Goal: Information Seeking & Learning: Find specific fact

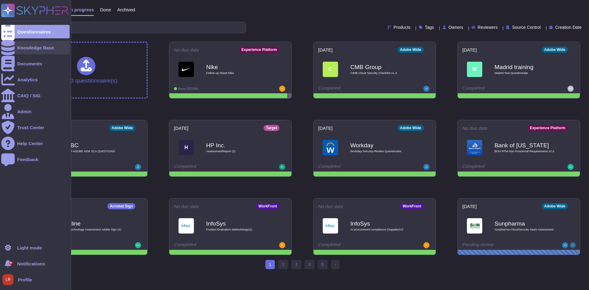
click at [12, 48] on div at bounding box center [8, 48] width 14 height 14
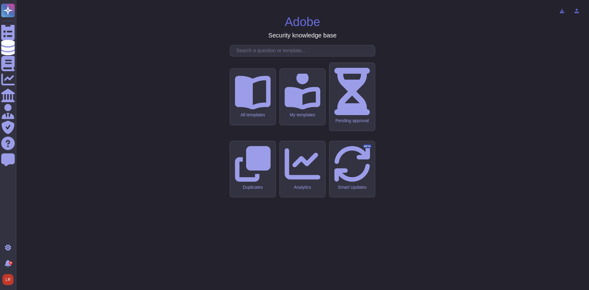
click at [256, 56] on input "text" at bounding box center [304, 50] width 142 height 11
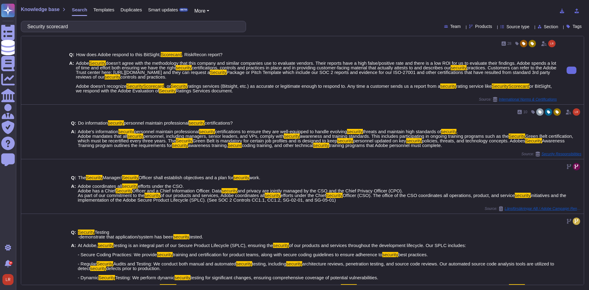
click at [288, 78] on span "Adobe Security doesn’t agree with the methodology that this company and similar…" at bounding box center [316, 77] width 481 height 32
click at [314, 83] on span "ratings services (Bitsight, etc.) as accurate or legitimate enough to respond t…" at bounding box center [314, 85] width 253 height 5
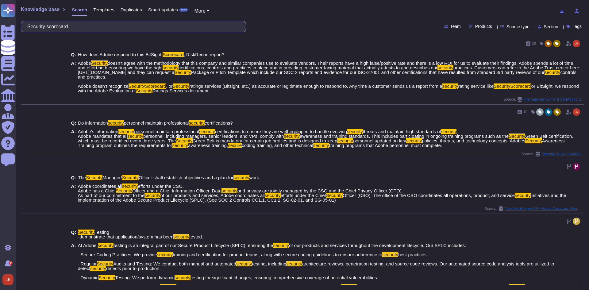
drag, startPoint x: 89, startPoint y: 28, endPoint x: -93, endPoint y: 19, distance: 182.5
click at [0, 19] on html "Questionnaires Knowledge Base Documents Analytics CAIQ / SIG Admin Trust Center…" at bounding box center [294, 145] width 589 height 290
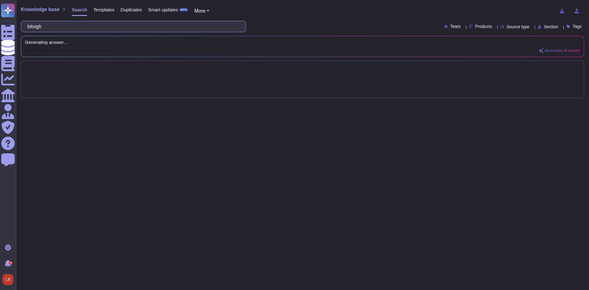
type input "bitsight"
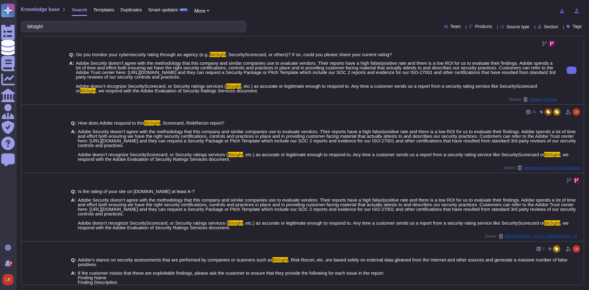
click at [230, 78] on span "Adobe Security doesn’t agree with the methodology that this company and similar…" at bounding box center [316, 77] width 481 height 32
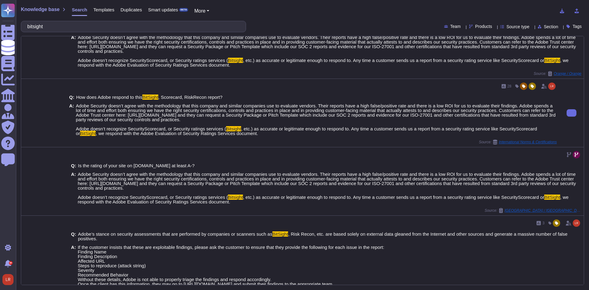
scroll to position [39, 0]
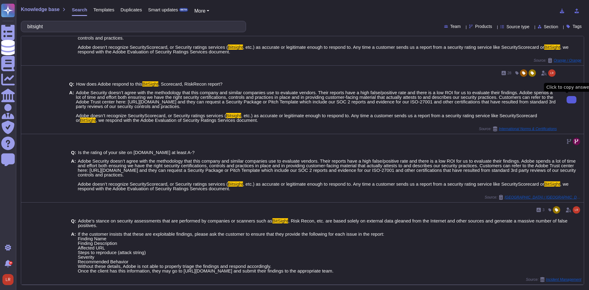
click at [473, 100] on icon at bounding box center [572, 100] width 0 height 0
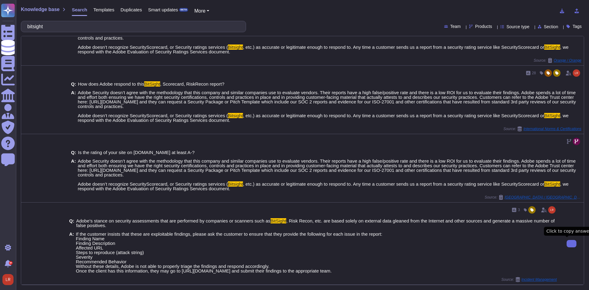
drag, startPoint x: 567, startPoint y: 245, endPoint x: 410, endPoint y: 240, distance: 156.6
click at [473, 244] on icon at bounding box center [572, 244] width 0 height 0
